Goal: Share content: Share content

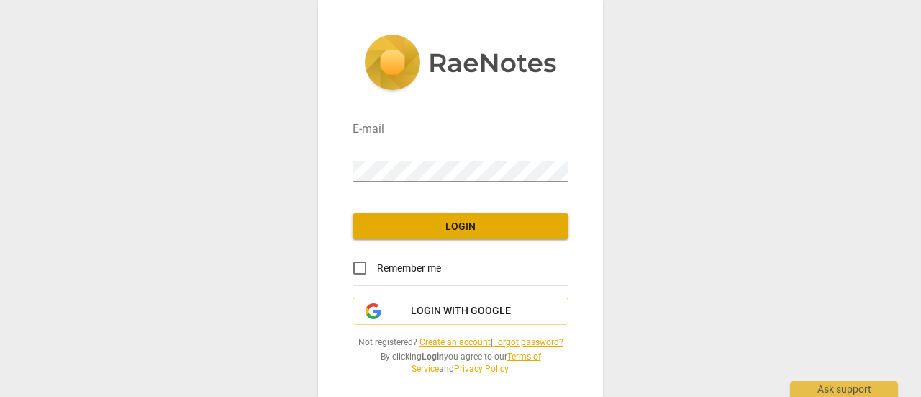
type input "[EMAIL_ADDRESS][DOMAIN_NAME]"
click at [526, 225] on span "Login" at bounding box center [460, 227] width 193 height 14
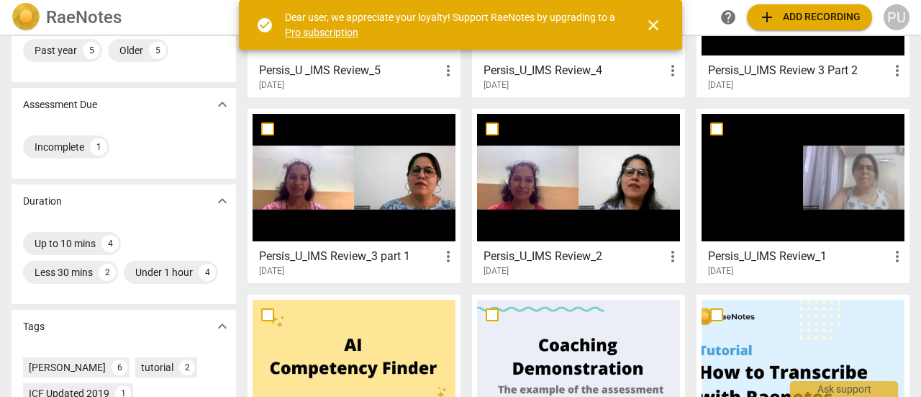
scroll to position [132, 0]
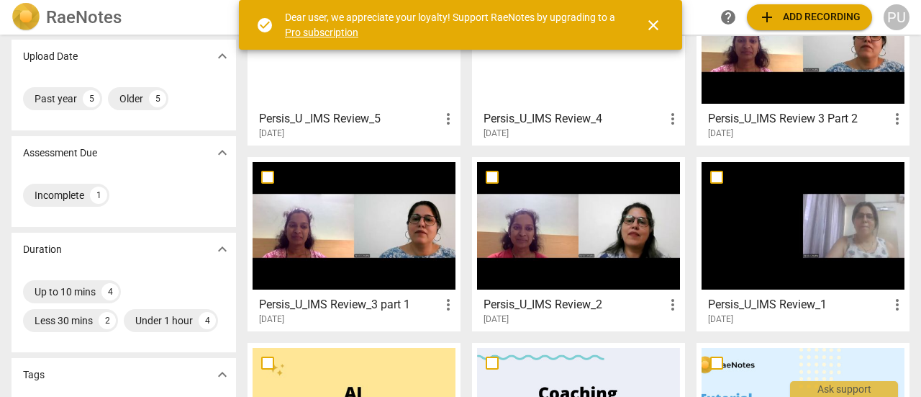
click at [899, 303] on span "more_vert" at bounding box center [897, 304] width 17 height 17
click at [713, 178] on div at bounding box center [460, 198] width 921 height 397
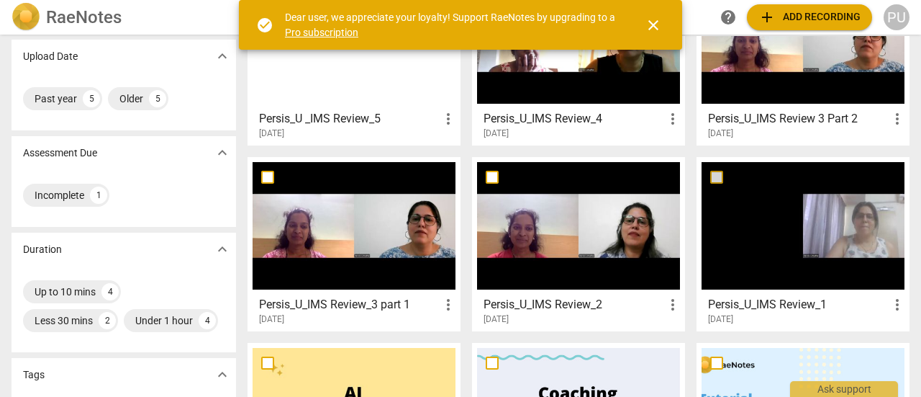
click at [713, 178] on input "checkbox" at bounding box center [717, 176] width 30 height 17
click at [656, 27] on span "close" at bounding box center [653, 25] width 17 height 17
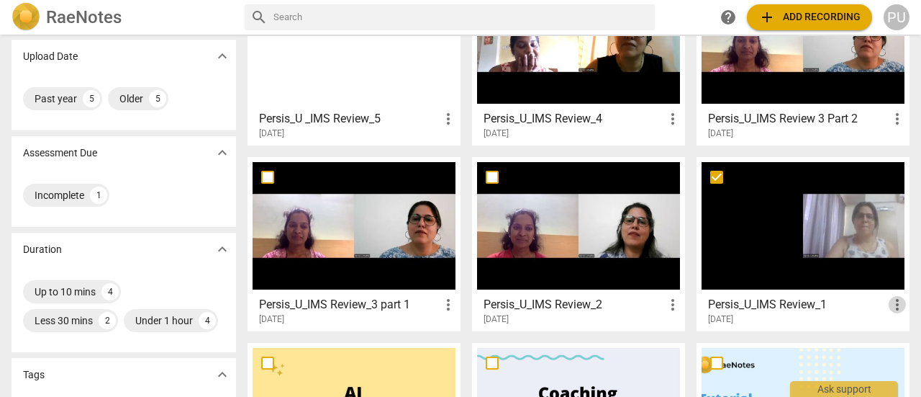
click at [892, 303] on span "more_vert" at bounding box center [897, 304] width 17 height 17
click at [736, 218] on div at bounding box center [460, 198] width 921 height 397
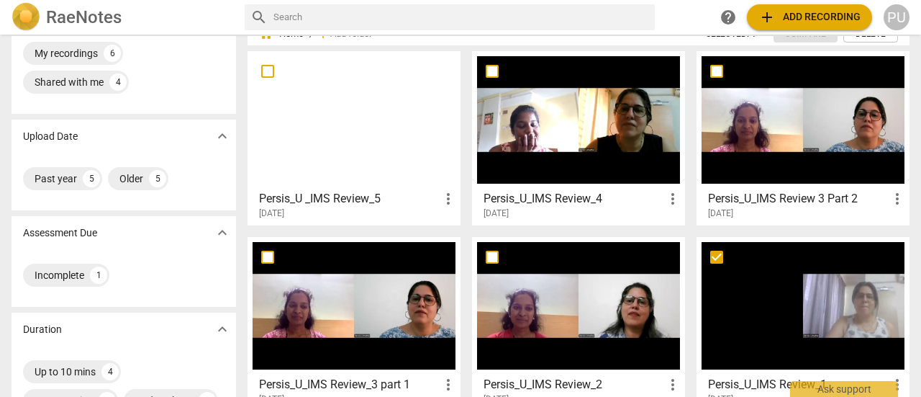
scroll to position [0, 0]
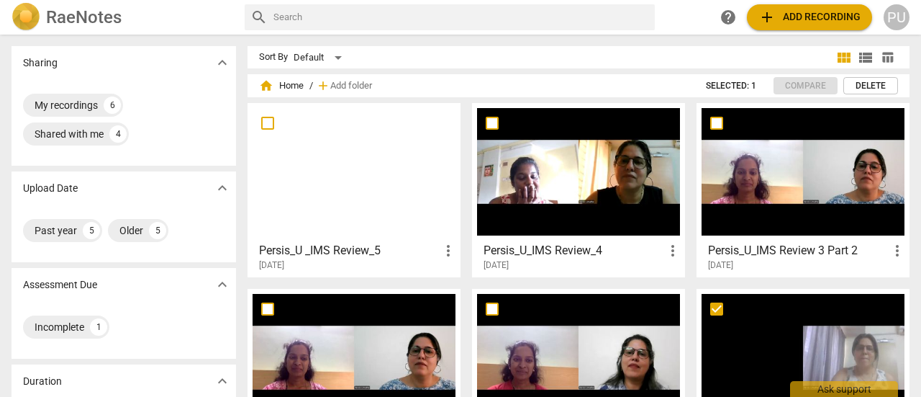
click at [225, 63] on span "expand_more" at bounding box center [222, 62] width 17 height 17
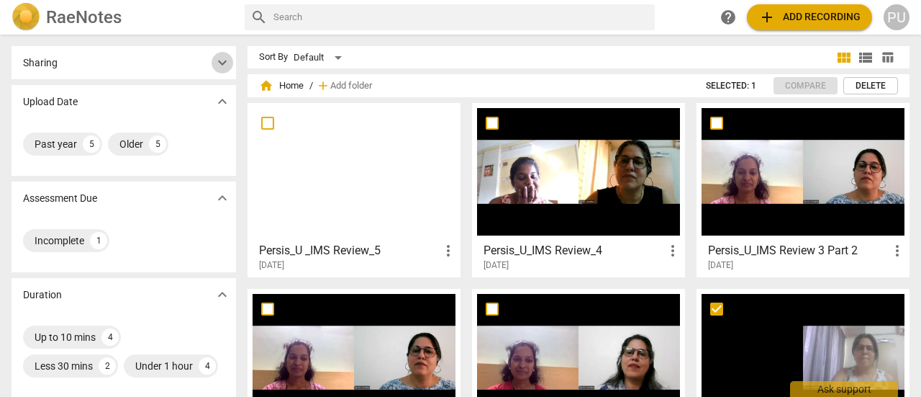
click at [225, 63] on span "expand_more" at bounding box center [222, 62] width 17 height 17
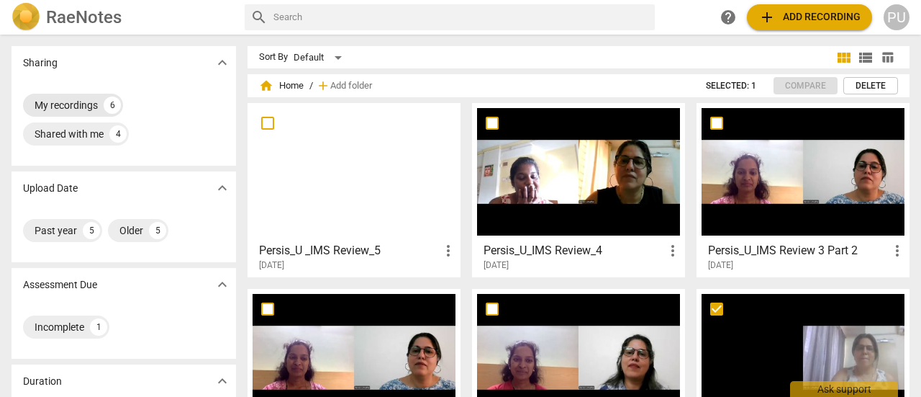
click at [55, 108] on div "My recordings" at bounding box center [66, 105] width 63 height 14
checkbox input "true"
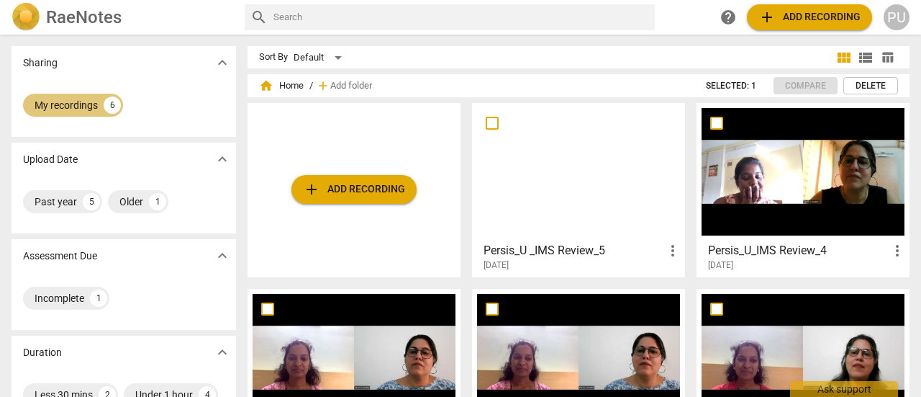
click at [55, 108] on div "My recordings" at bounding box center [66, 105] width 63 height 14
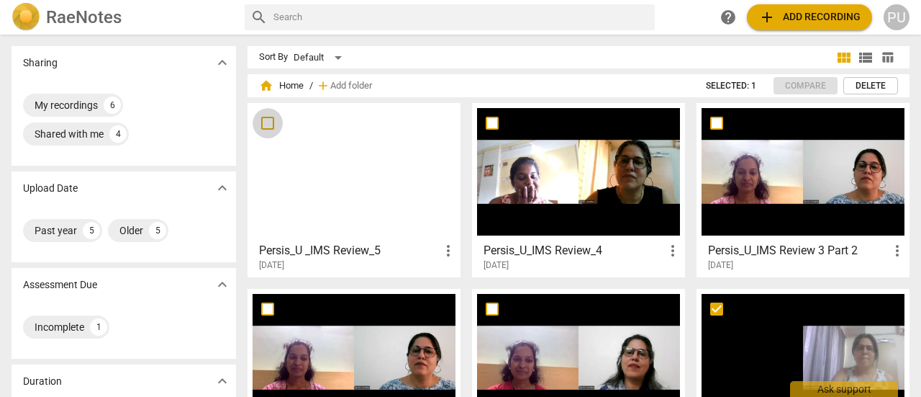
click at [273, 124] on input "checkbox" at bounding box center [268, 122] width 30 height 17
checkbox input "false"
drag, startPoint x: 273, startPoint y: 124, endPoint x: 397, endPoint y: 84, distance: 130.9
click at [397, 84] on div "home Home / add Add folder" at bounding box center [474, 85] width 430 height 23
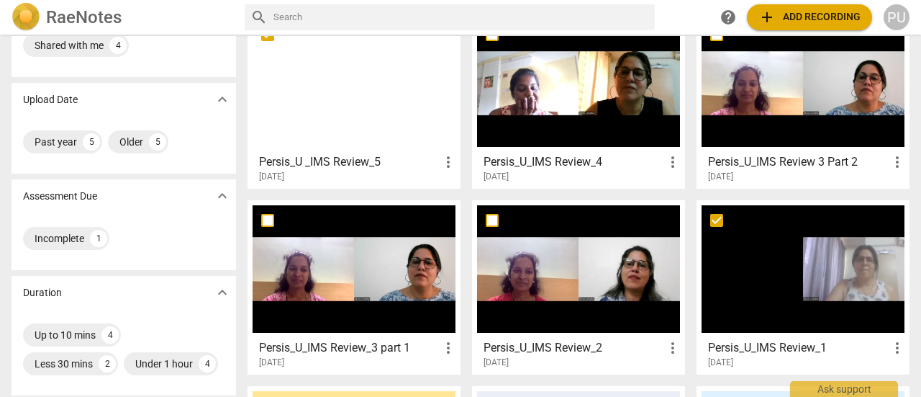
scroll to position [94, 0]
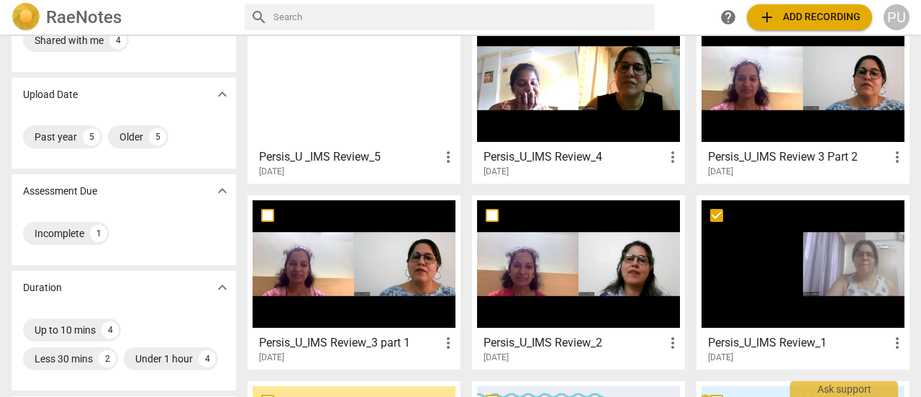
click at [790, 240] on div at bounding box center [803, 263] width 203 height 127
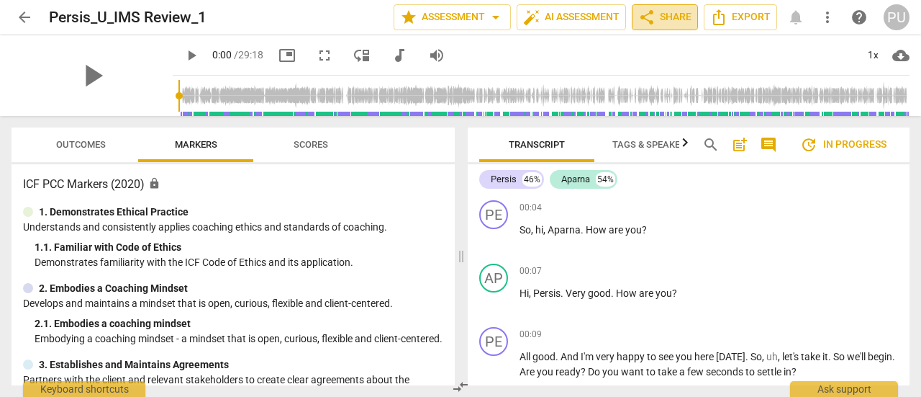
click at [675, 11] on span "share Share" at bounding box center [665, 17] width 53 height 17
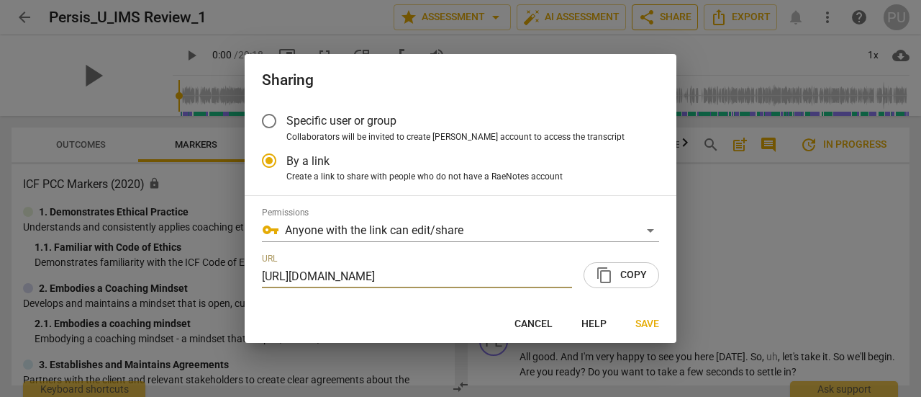
scroll to position [0, 68]
radio input "false"
click at [271, 119] on input "Specific user or group" at bounding box center [269, 121] width 35 height 35
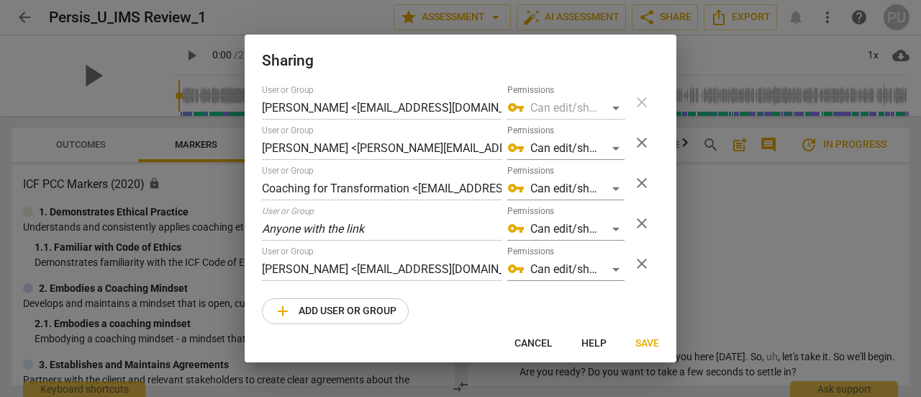
scroll to position [119, 0]
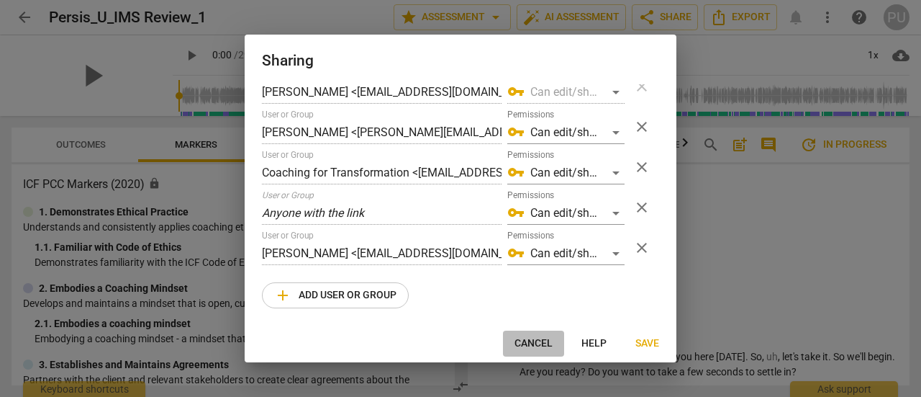
click at [527, 340] on span "Cancel" at bounding box center [534, 343] width 38 height 14
radio input "false"
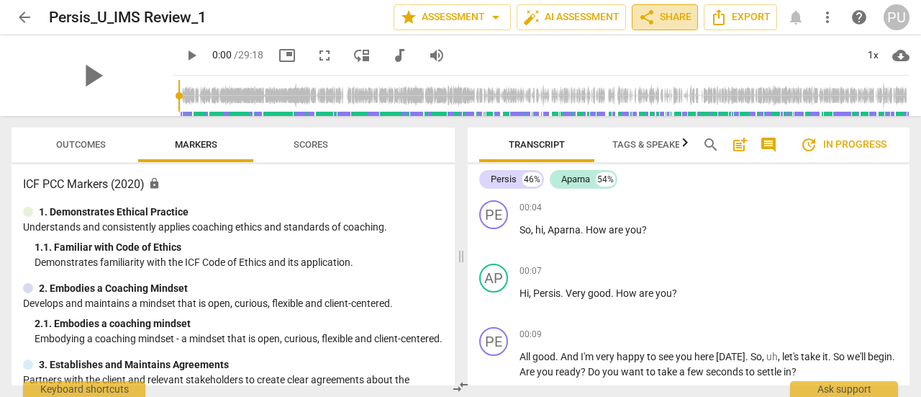
click at [667, 12] on span "share Share" at bounding box center [665, 17] width 53 height 17
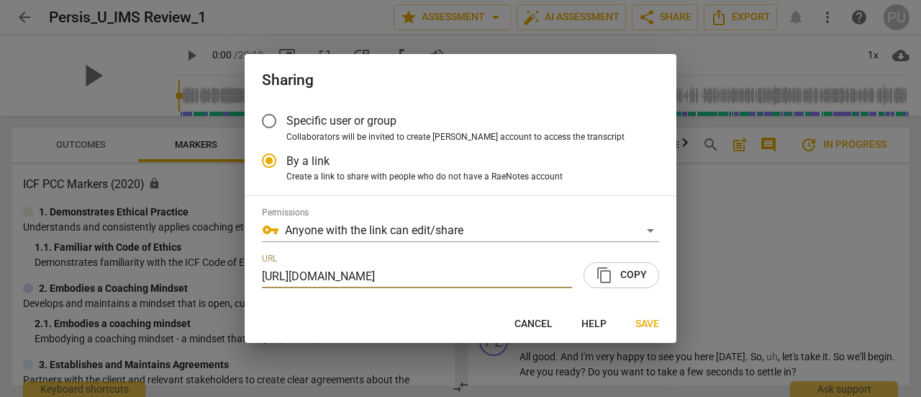
scroll to position [0, 0]
click at [604, 279] on span "content_copy" at bounding box center [604, 274] width 17 height 17
click at [549, 322] on span "Cancel" at bounding box center [534, 324] width 38 height 14
radio input "false"
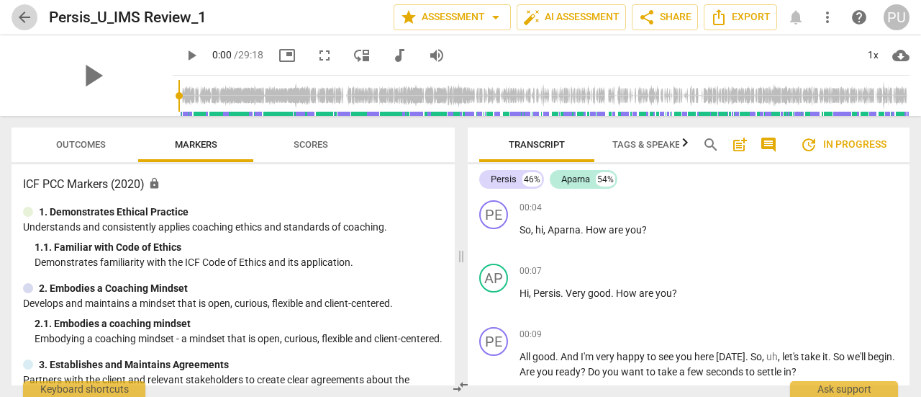
click at [23, 17] on span "arrow_back" at bounding box center [24, 17] width 17 height 17
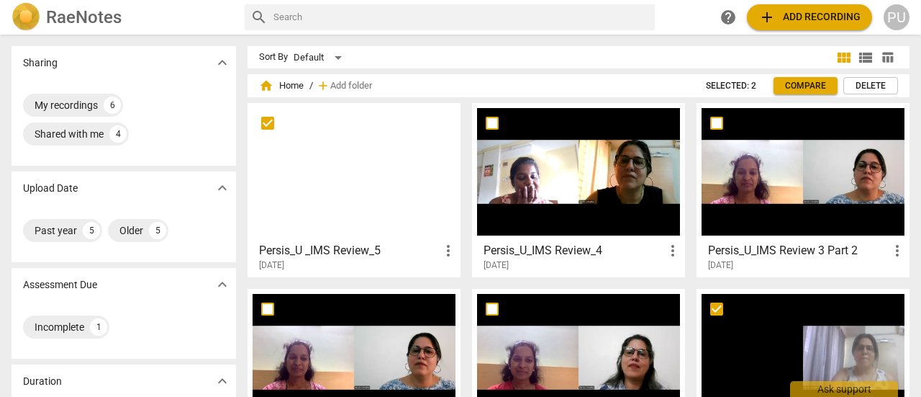
click at [566, 338] on div at bounding box center [578, 357] width 203 height 127
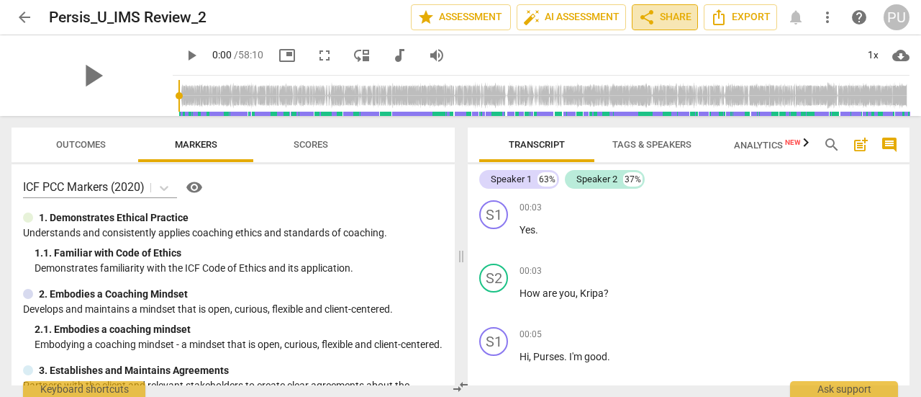
click at [672, 22] on span "share Share" at bounding box center [665, 17] width 53 height 17
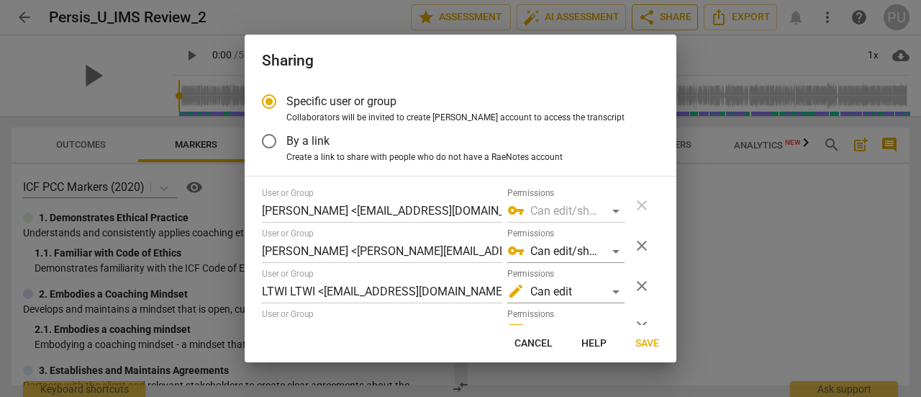
radio input "false"
click at [667, 194] on div "Specific user or group Collaborators will be invited to create RaeNotes account…" at bounding box center [461, 204] width 432 height 241
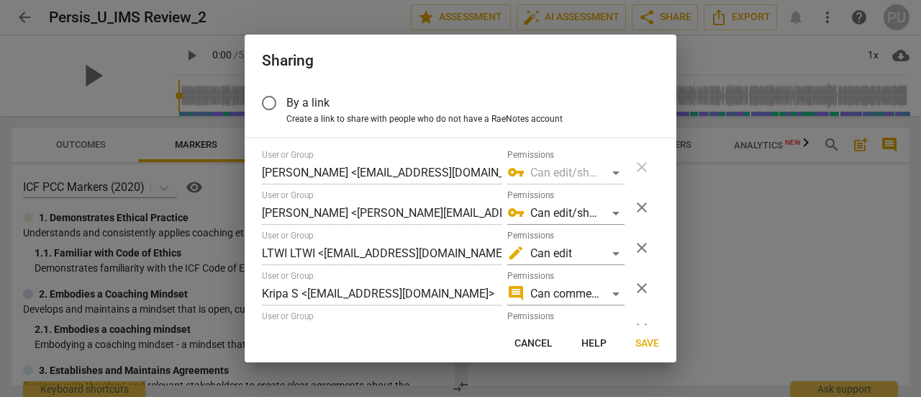
scroll to position [40, 0]
click at [266, 99] on input "By a link" at bounding box center [269, 101] width 35 height 35
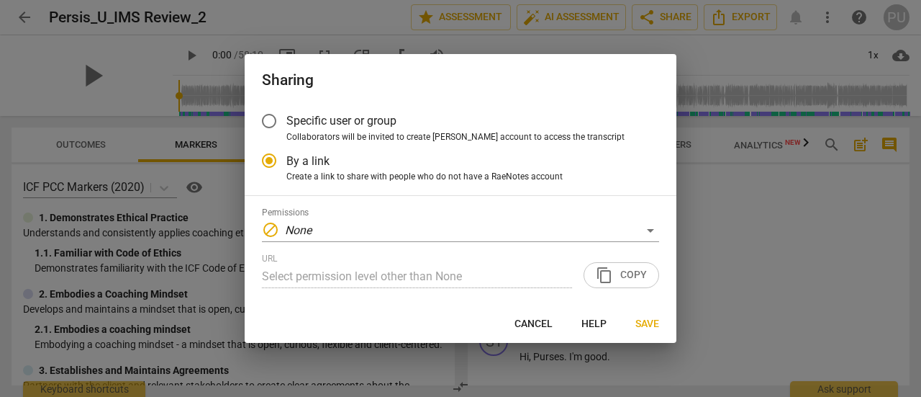
scroll to position [0, 0]
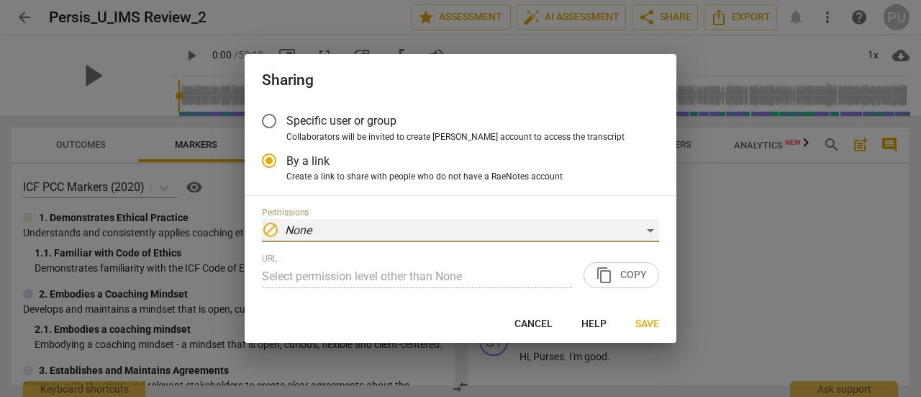
click at [646, 230] on div "block None" at bounding box center [460, 230] width 397 height 23
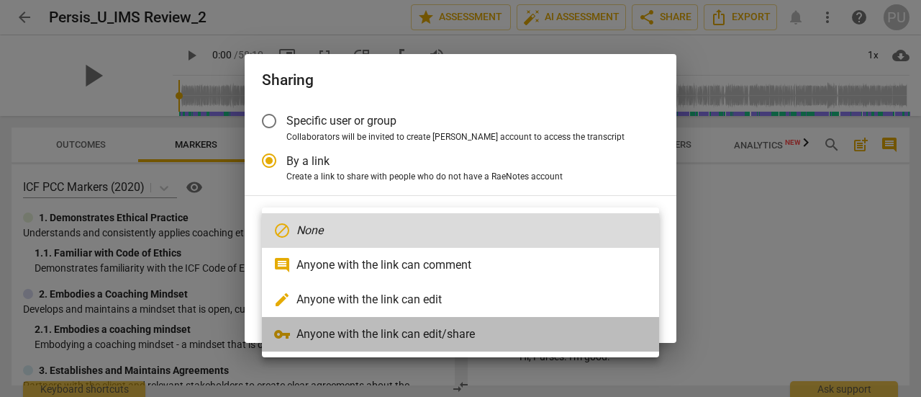
click at [460, 338] on li "vpn_key Anyone with the link can edit/share" at bounding box center [460, 334] width 397 height 35
radio input "false"
type input "[URL][DOMAIN_NAME]"
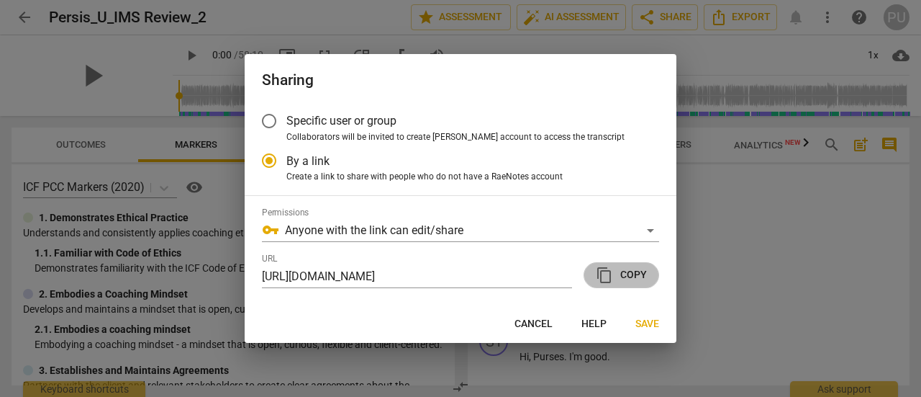
click at [632, 269] on span "content_copy Copy" at bounding box center [621, 274] width 51 height 17
click at [629, 279] on span "content_copy Copy" at bounding box center [621, 274] width 51 height 17
click at [651, 328] on span "Save" at bounding box center [648, 324] width 24 height 14
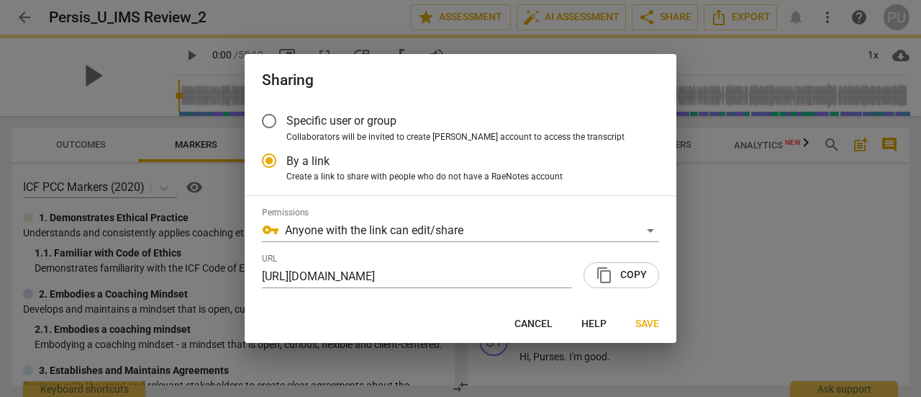
radio input "false"
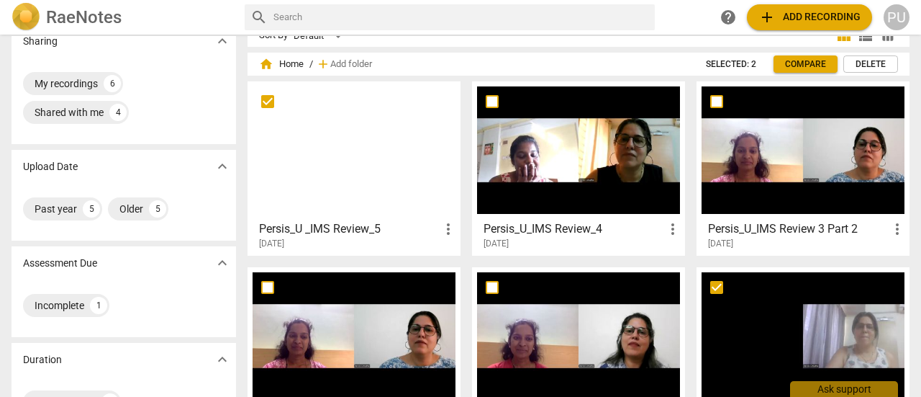
scroll to position [47, 0]
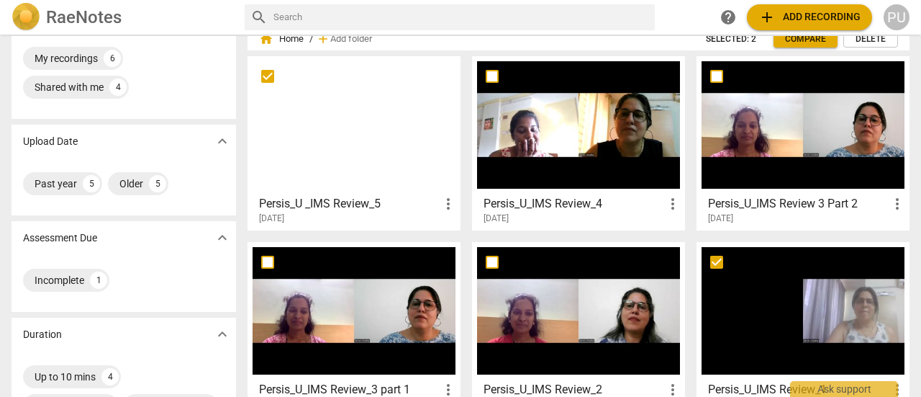
click at [711, 267] on input "checkbox" at bounding box center [717, 261] width 30 height 17
checkbox input "true"
click at [726, 292] on div at bounding box center [803, 310] width 203 height 127
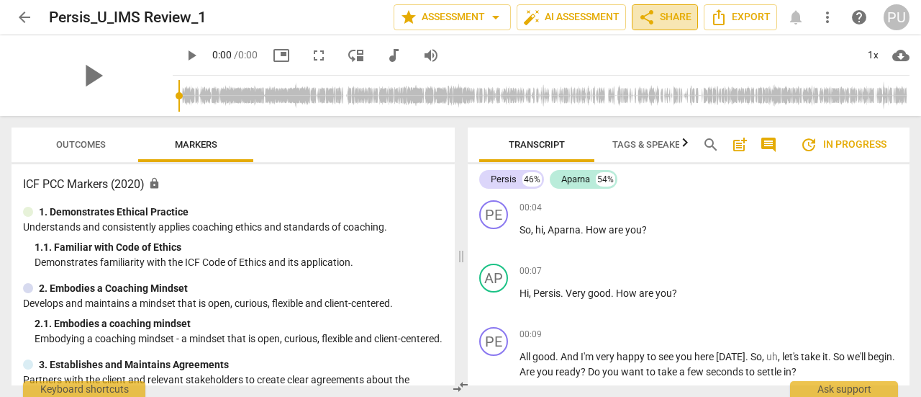
click at [672, 23] on span "share Share" at bounding box center [665, 17] width 53 height 17
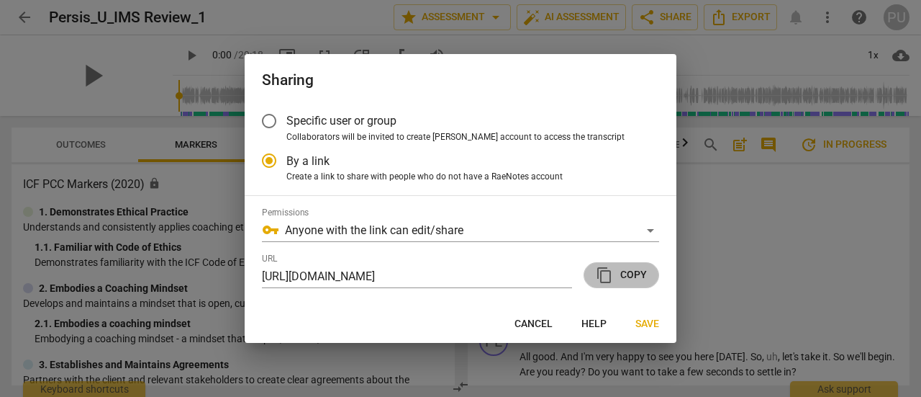
click at [631, 277] on span "content_copy Copy" at bounding box center [621, 274] width 51 height 17
click at [652, 320] on span "Save" at bounding box center [648, 324] width 24 height 14
radio input "false"
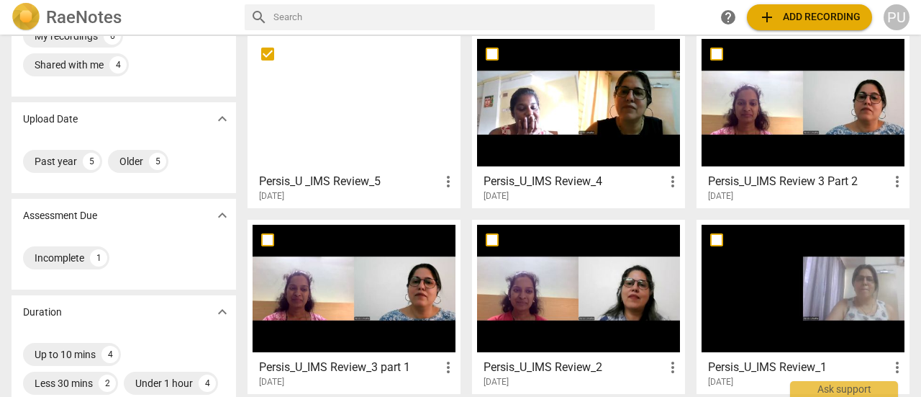
scroll to position [71, 0]
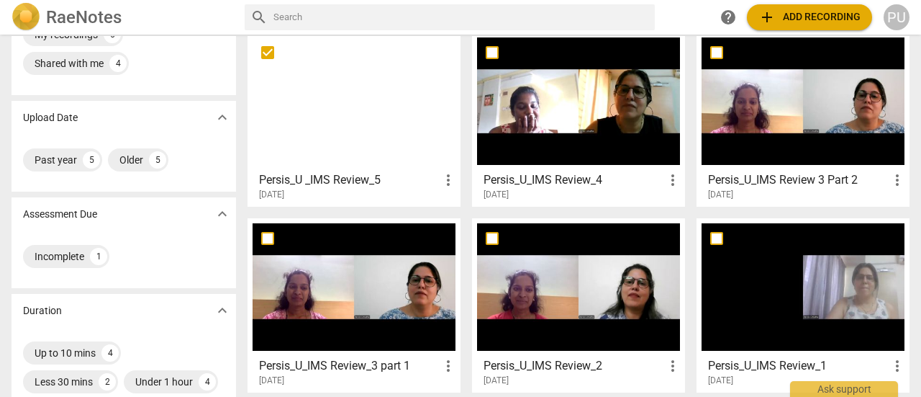
click at [304, 266] on div at bounding box center [354, 286] width 203 height 127
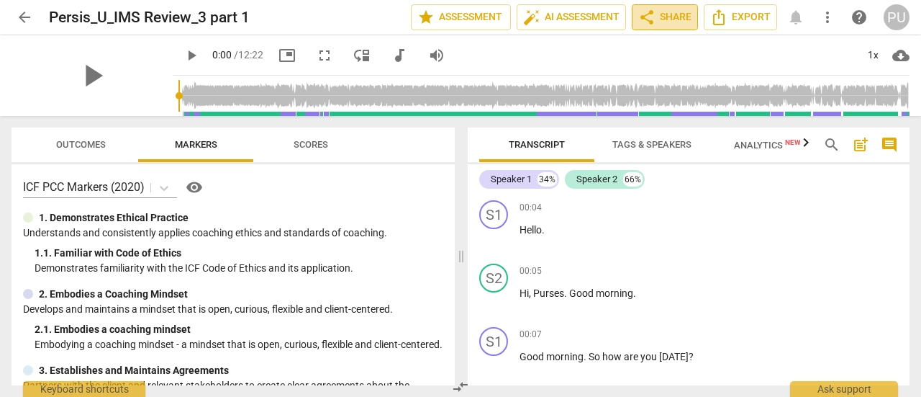
click at [653, 22] on span "share" at bounding box center [647, 17] width 17 height 17
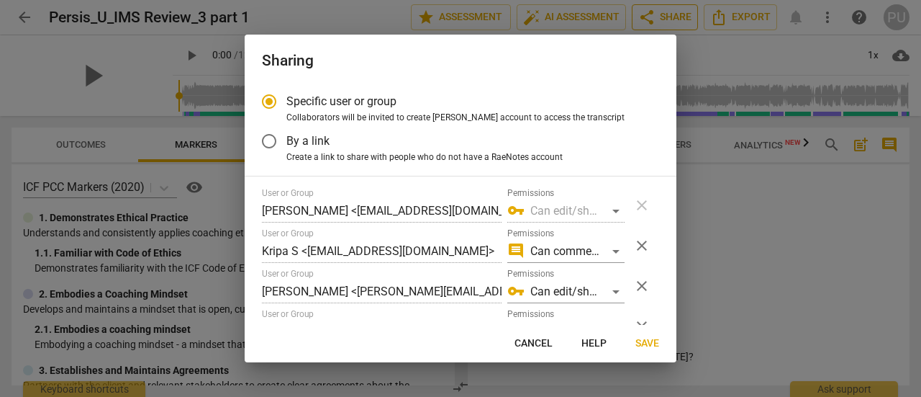
radio input "false"
click at [268, 149] on input "By a link" at bounding box center [269, 141] width 35 height 35
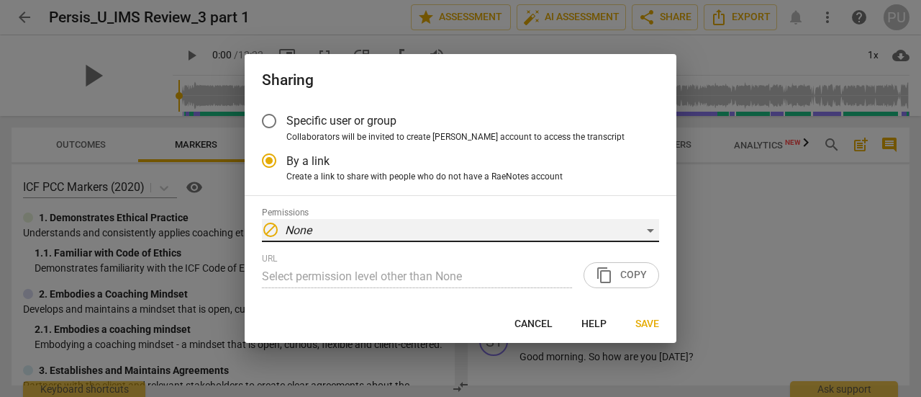
click at [647, 229] on div "block None" at bounding box center [460, 230] width 397 height 23
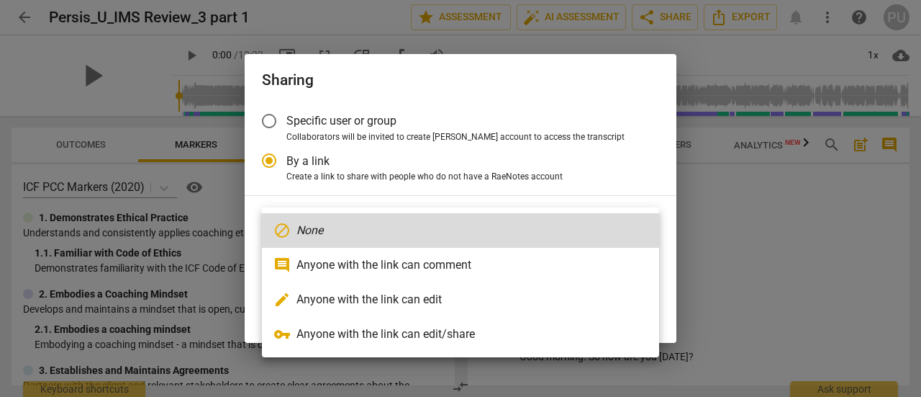
click at [399, 328] on li "vpn_key Anyone with the link can edit/share" at bounding box center [460, 334] width 397 height 35
radio input "false"
type input "[URL][DOMAIN_NAME]"
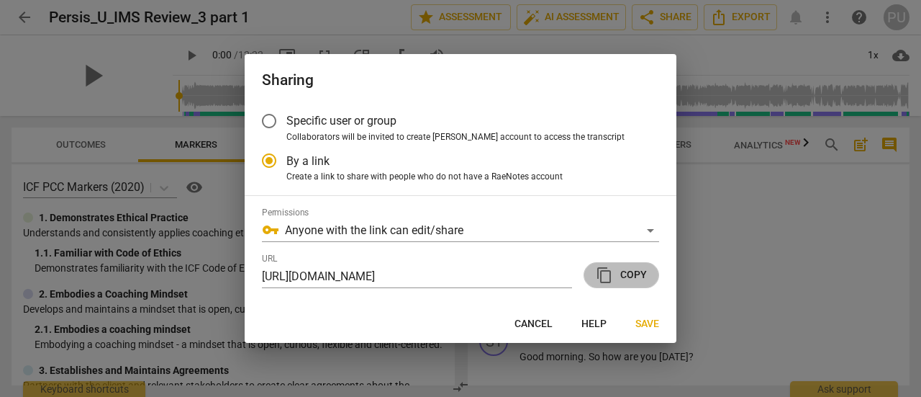
click at [644, 270] on span "content_copy Copy" at bounding box center [621, 274] width 51 height 17
click at [636, 325] on span "Save" at bounding box center [648, 324] width 24 height 14
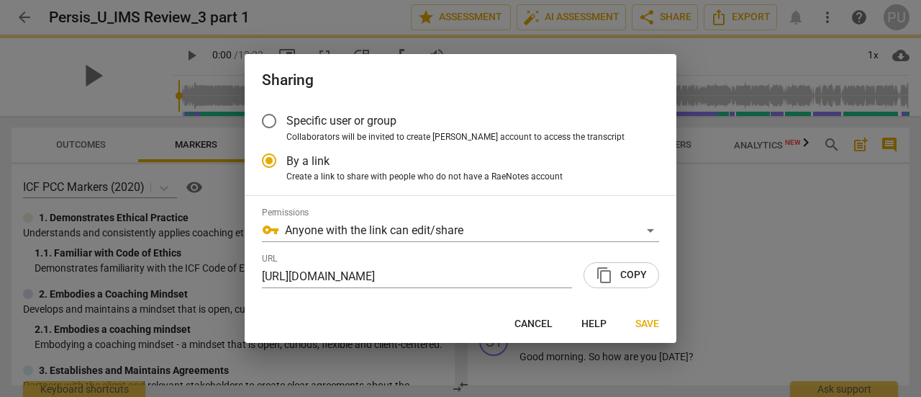
radio input "false"
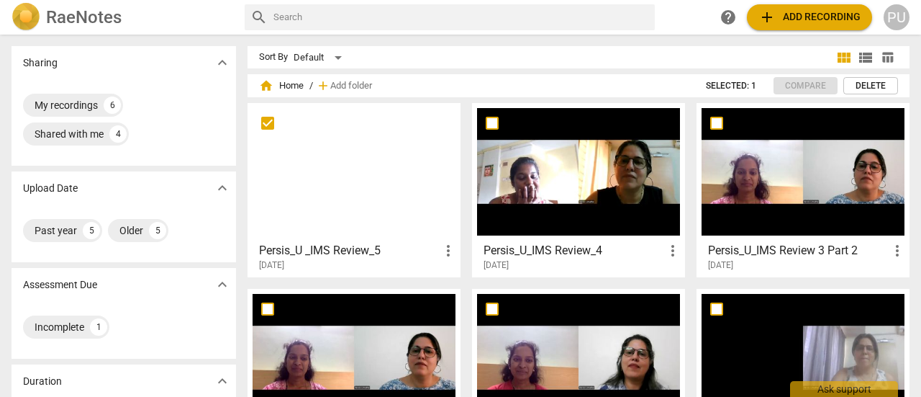
click at [778, 233] on div at bounding box center [803, 171] width 203 height 127
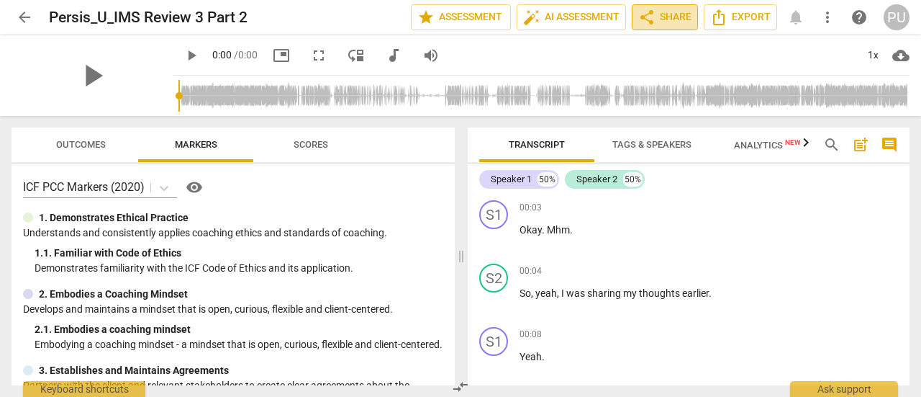
click at [670, 16] on span "share Share" at bounding box center [665, 17] width 53 height 17
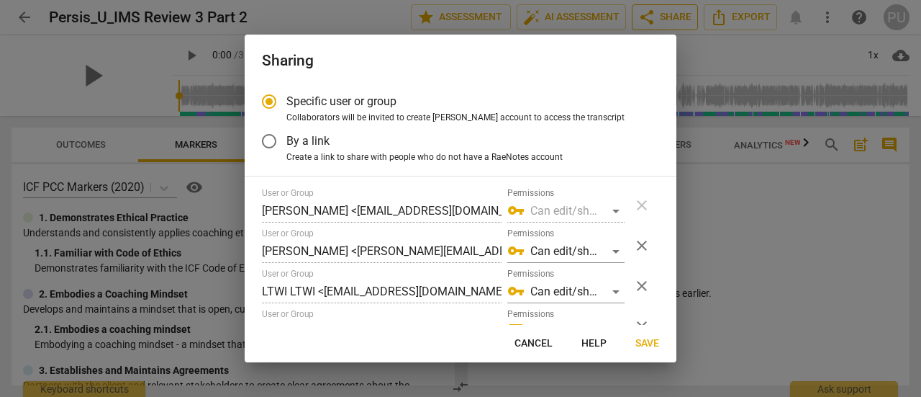
radio input "false"
click at [268, 143] on input "By a link" at bounding box center [269, 141] width 35 height 35
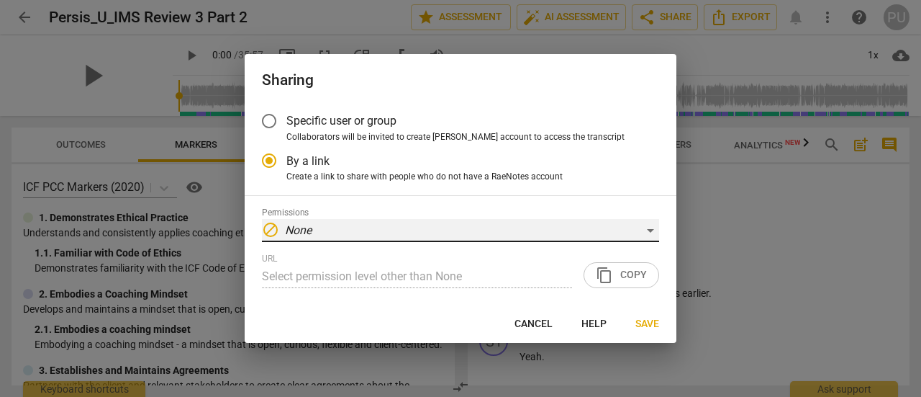
click at [648, 233] on div "block None" at bounding box center [460, 230] width 397 height 23
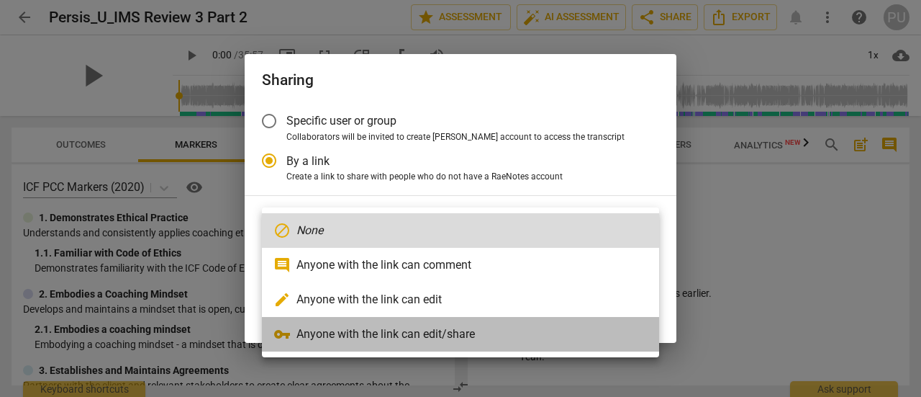
click at [446, 338] on li "vpn_key Anyone with the link can edit/share" at bounding box center [460, 334] width 397 height 35
radio input "false"
type input "[URL][DOMAIN_NAME]"
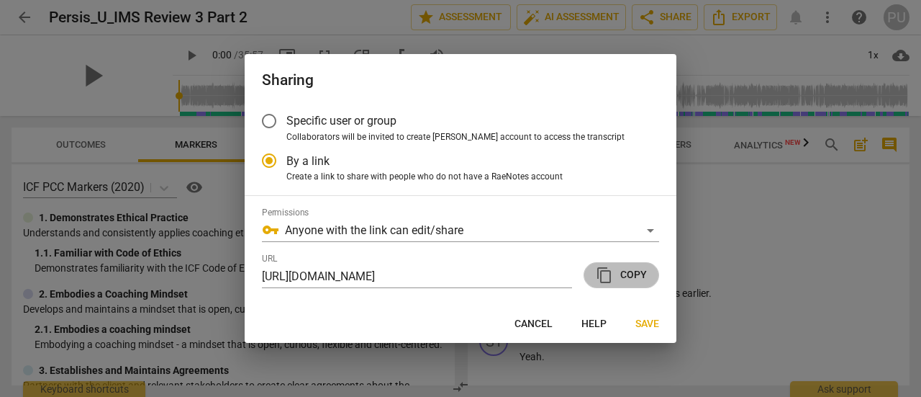
click at [632, 277] on span "content_copy Copy" at bounding box center [621, 274] width 51 height 17
click at [645, 320] on span "Save" at bounding box center [648, 324] width 24 height 14
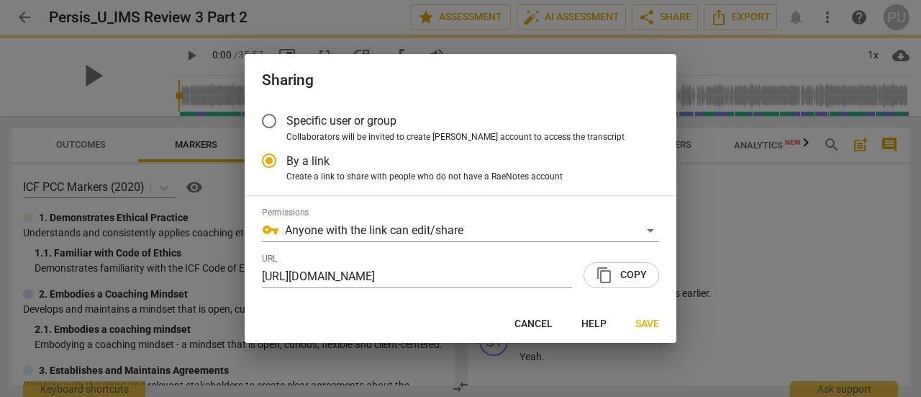
radio input "false"
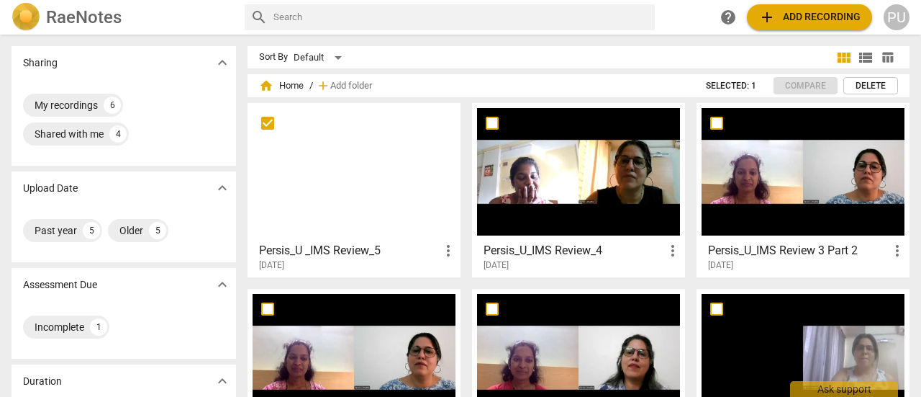
click at [542, 185] on div at bounding box center [578, 171] width 203 height 127
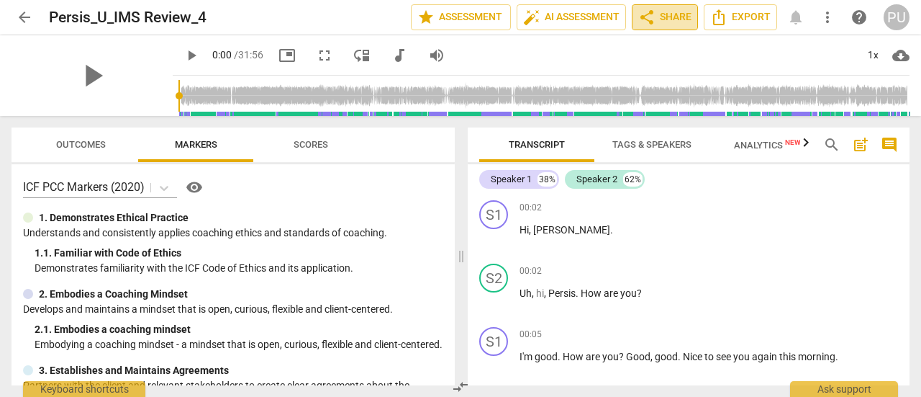
click at [682, 27] on button "share Share" at bounding box center [665, 17] width 66 height 26
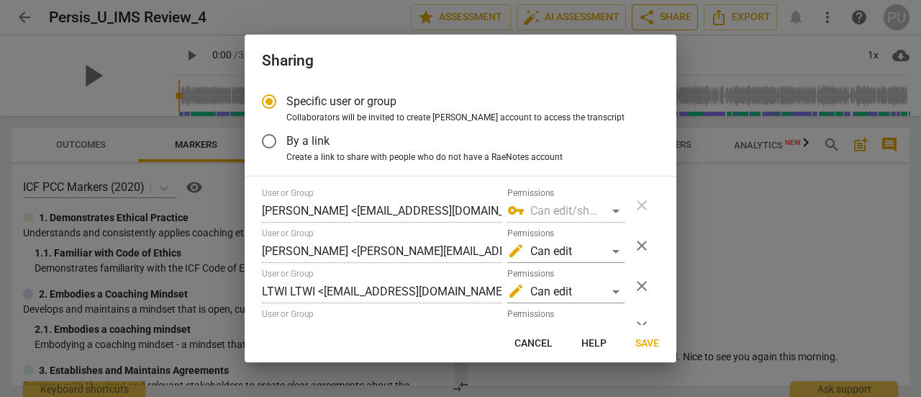
radio input "false"
click at [265, 144] on input "By a link" at bounding box center [269, 141] width 35 height 35
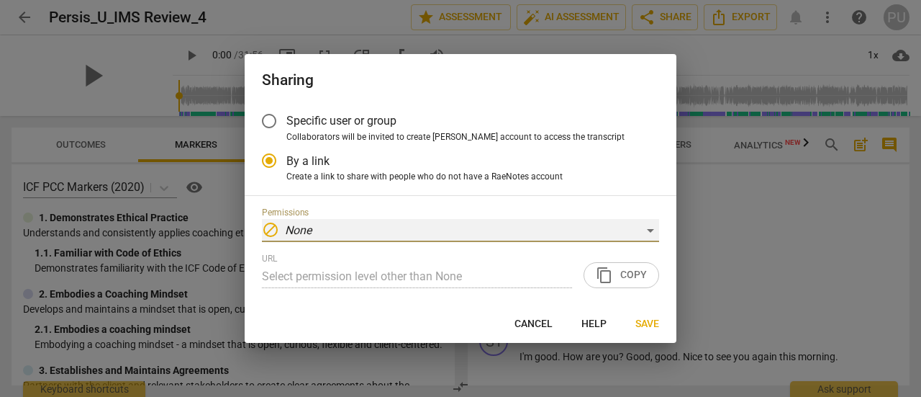
click at [657, 233] on div "block None" at bounding box center [460, 230] width 397 height 23
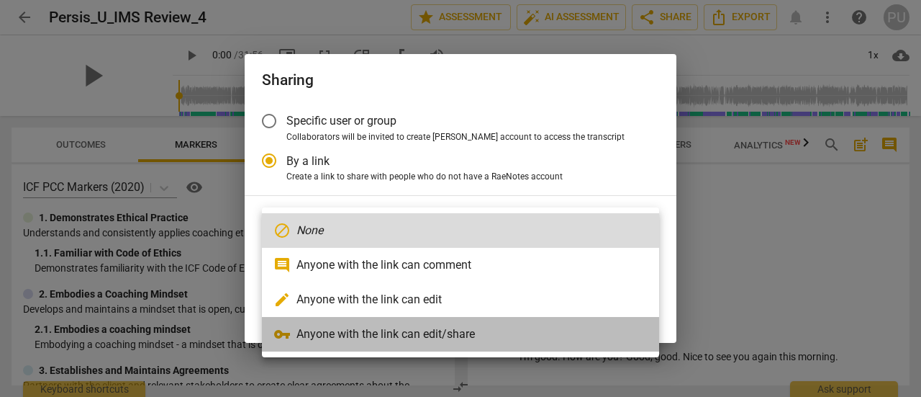
click at [446, 341] on li "vpn_key Anyone with the link can edit/share" at bounding box center [460, 334] width 397 height 35
radio input "false"
type input "[URL][DOMAIN_NAME]"
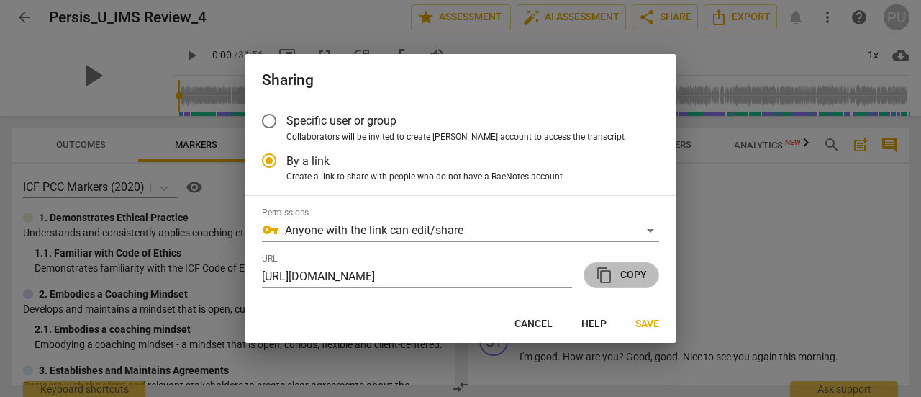
click at [635, 274] on span "content_copy Copy" at bounding box center [621, 274] width 51 height 17
click at [646, 321] on span "Save" at bounding box center [648, 324] width 24 height 14
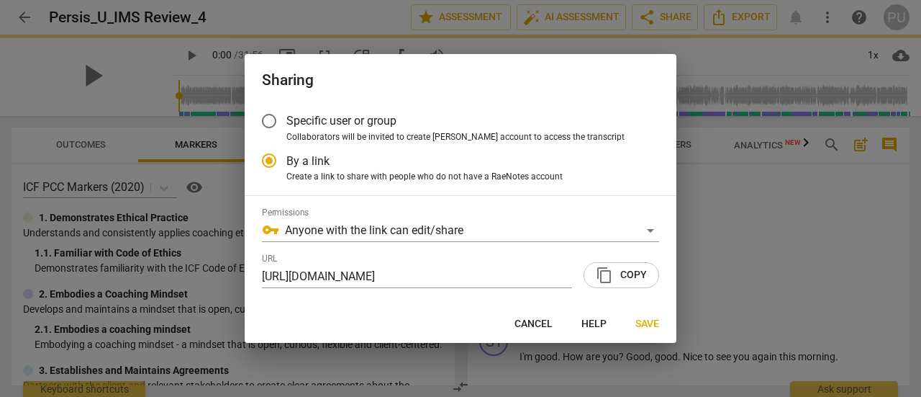
radio input "false"
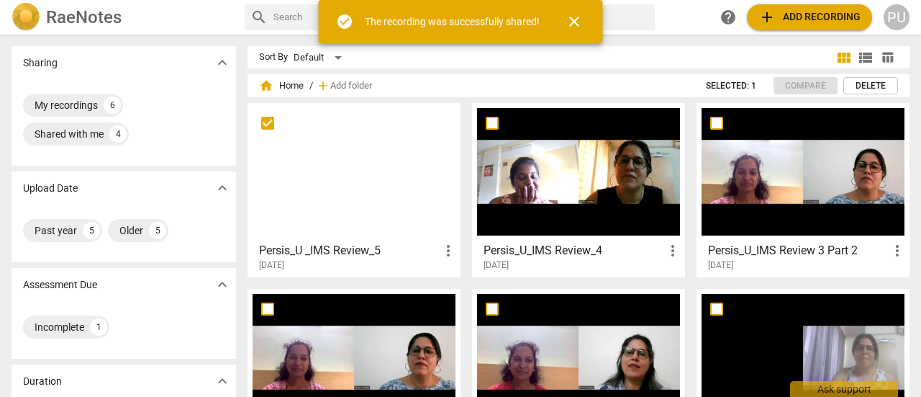
click at [276, 161] on div at bounding box center [354, 171] width 203 height 127
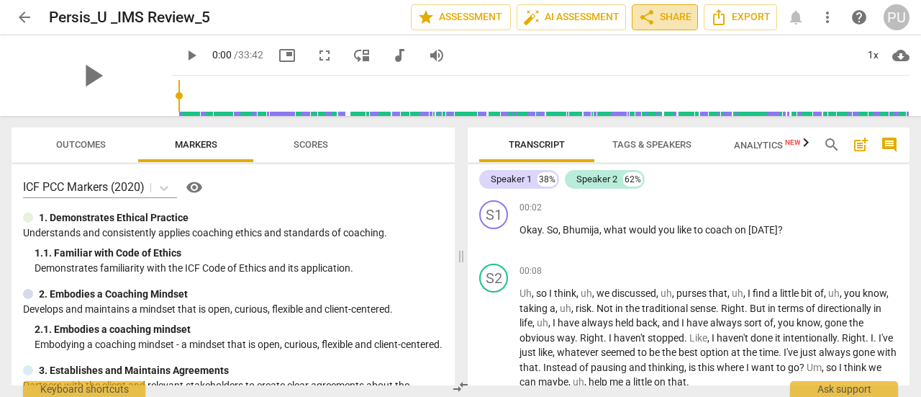
click at [679, 14] on span "share Share" at bounding box center [665, 17] width 53 height 17
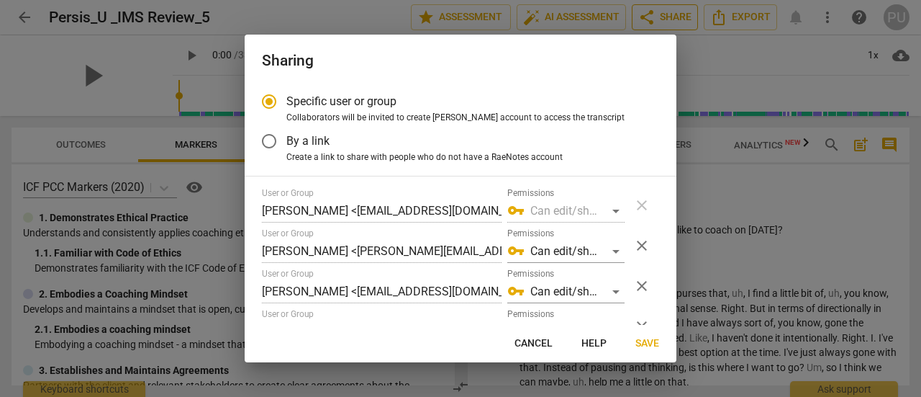
radio input "false"
click at [268, 145] on input "By a link" at bounding box center [269, 141] width 35 height 35
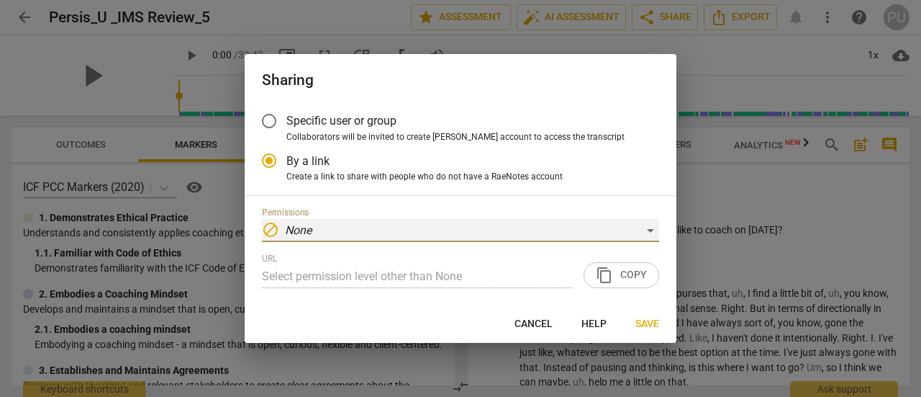
click at [645, 230] on div "block None" at bounding box center [460, 230] width 397 height 23
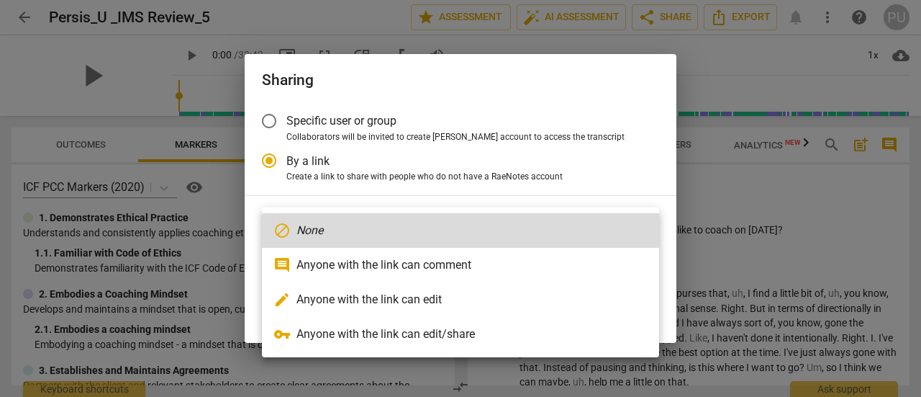
click at [466, 328] on li "vpn_key Anyone with the link can edit/share" at bounding box center [460, 334] width 397 height 35
radio input "false"
type input "[URL][DOMAIN_NAME]"
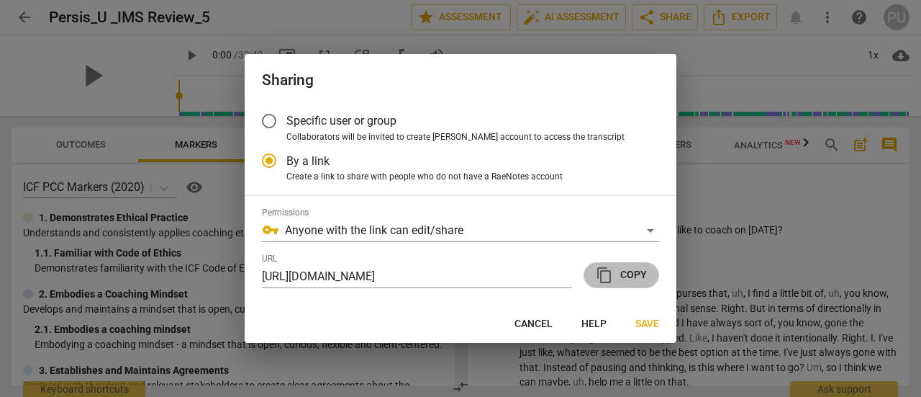
click at [625, 279] on span "content_copy Copy" at bounding box center [621, 274] width 51 height 17
